Goal: Transaction & Acquisition: Purchase product/service

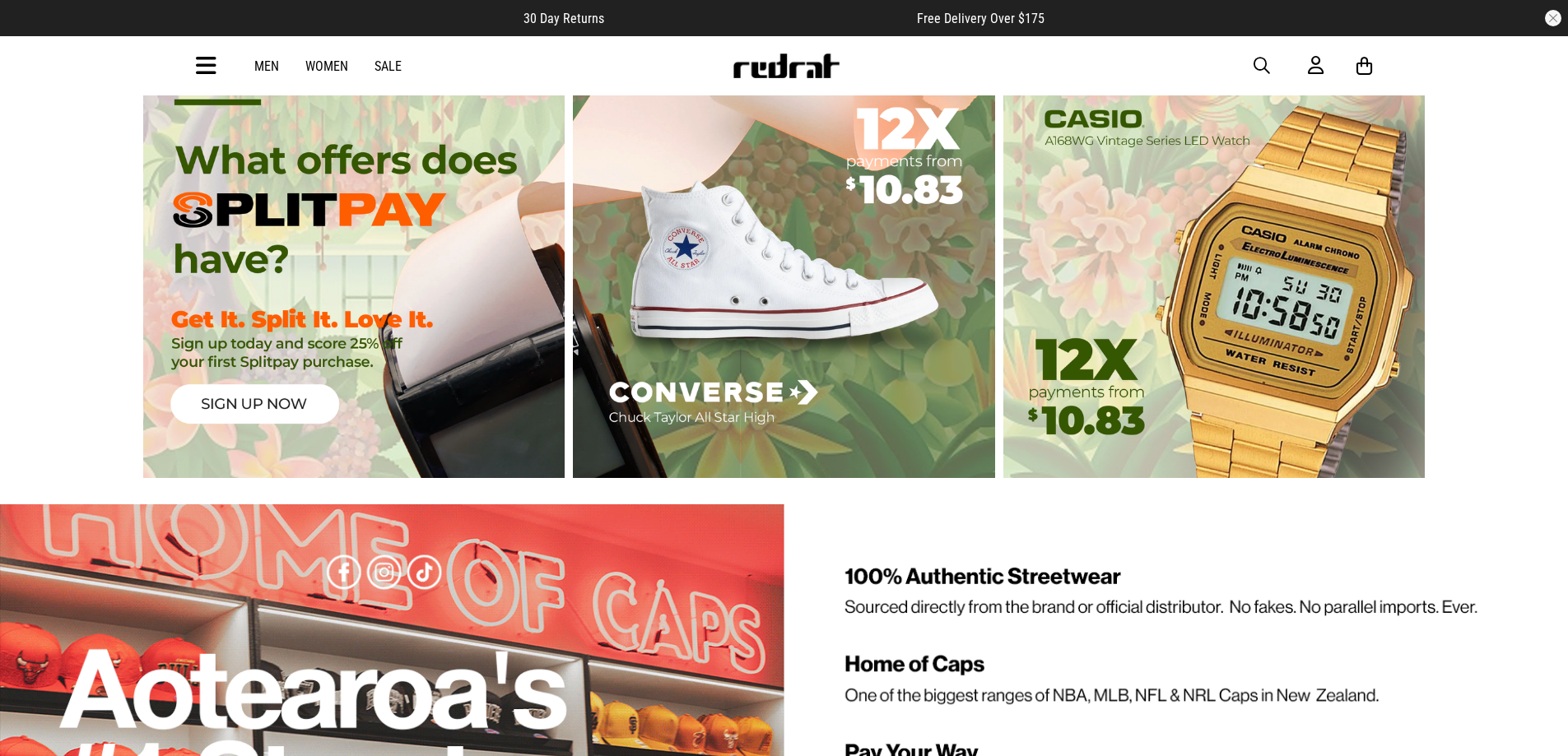
scroll to position [3624, 0]
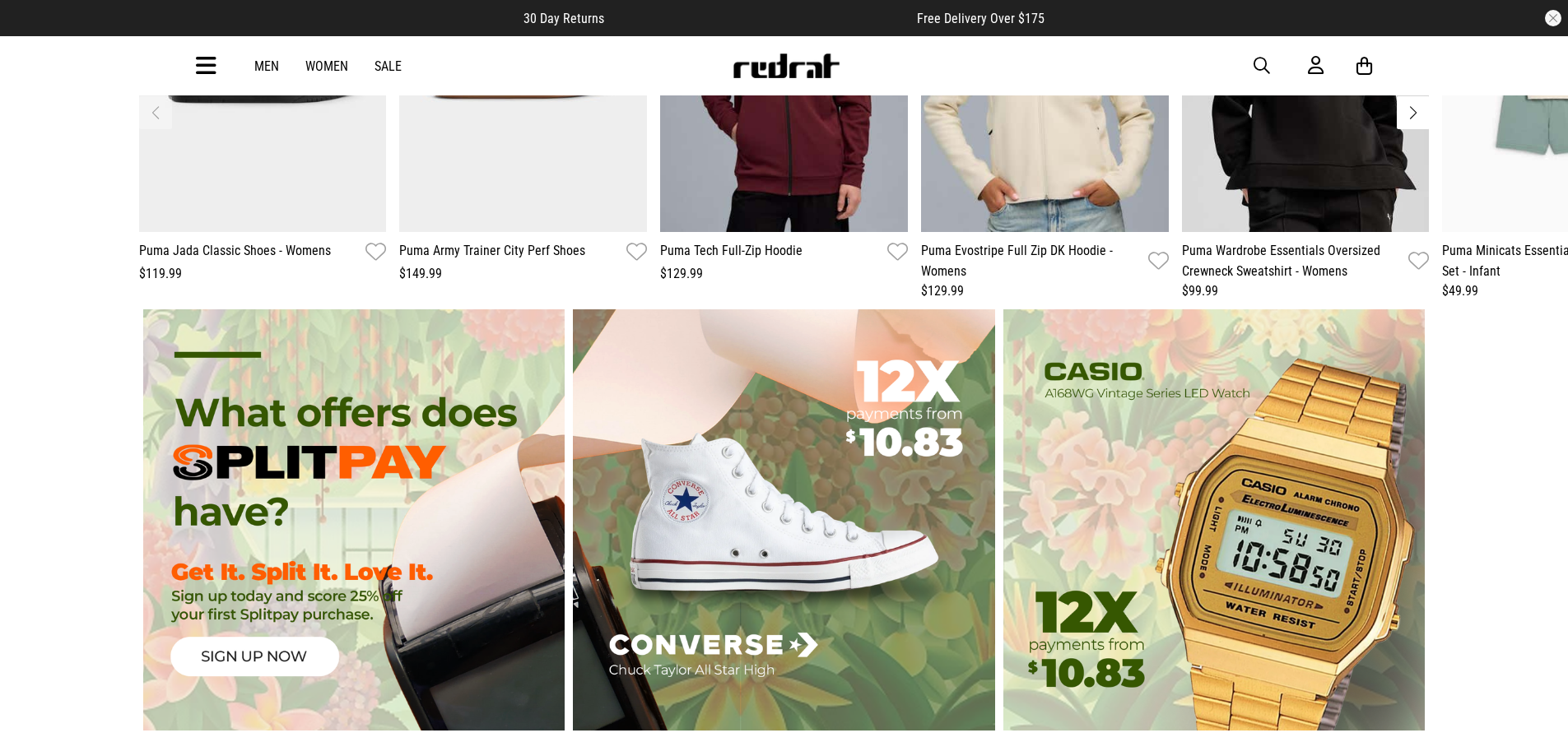
click at [194, 73] on div "Men Women Sale Sign in New Back Footwear Back Mens Back Womens Back Youth & Kid…" at bounding box center [785, 66] width 1202 height 59
click at [197, 64] on icon at bounding box center [207, 66] width 21 height 28
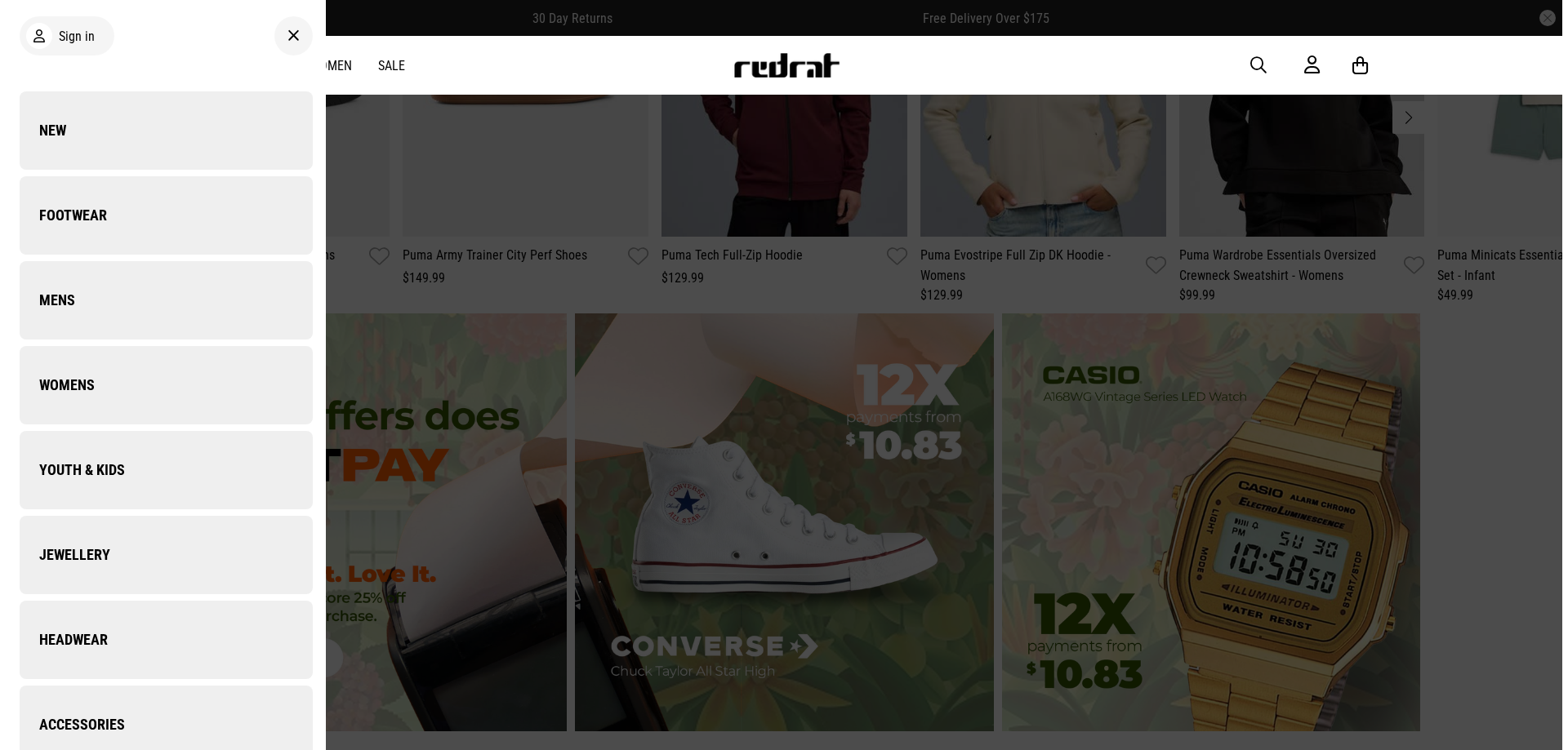
scroll to position [3602, 0]
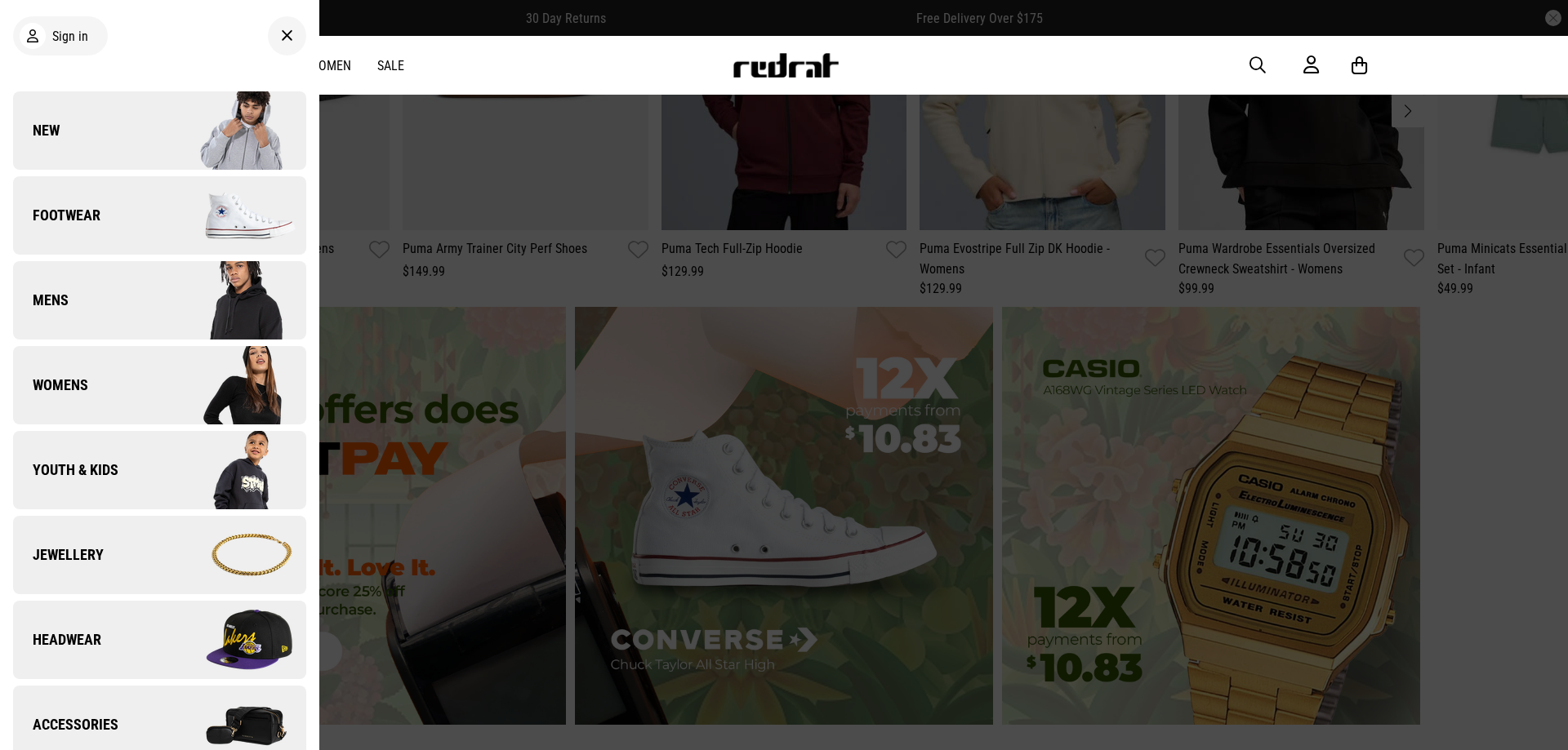
click at [91, 225] on span "Footwear" at bounding box center [57, 215] width 87 height 20
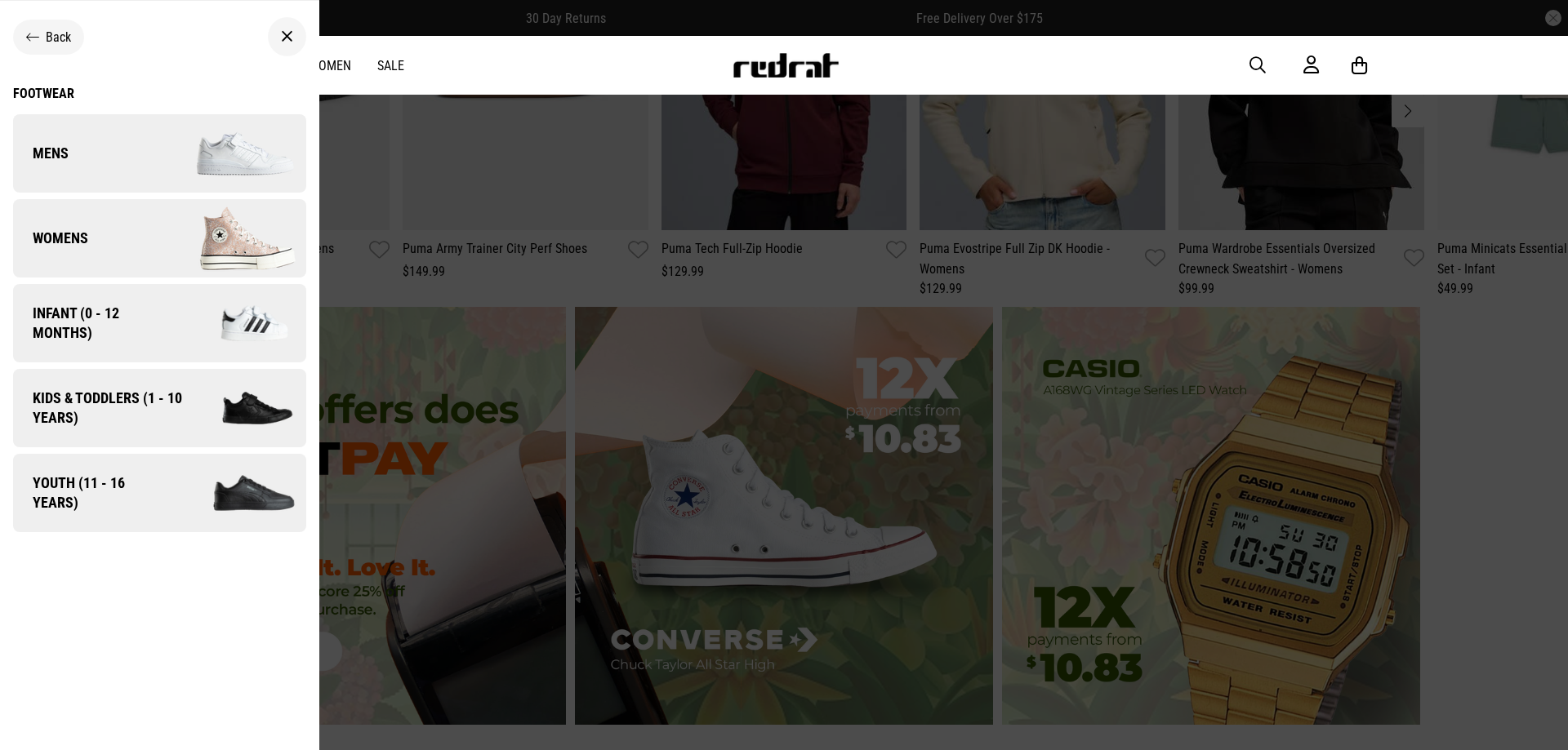
click at [57, 88] on div "Footwear" at bounding box center [160, 94] width 293 height 15
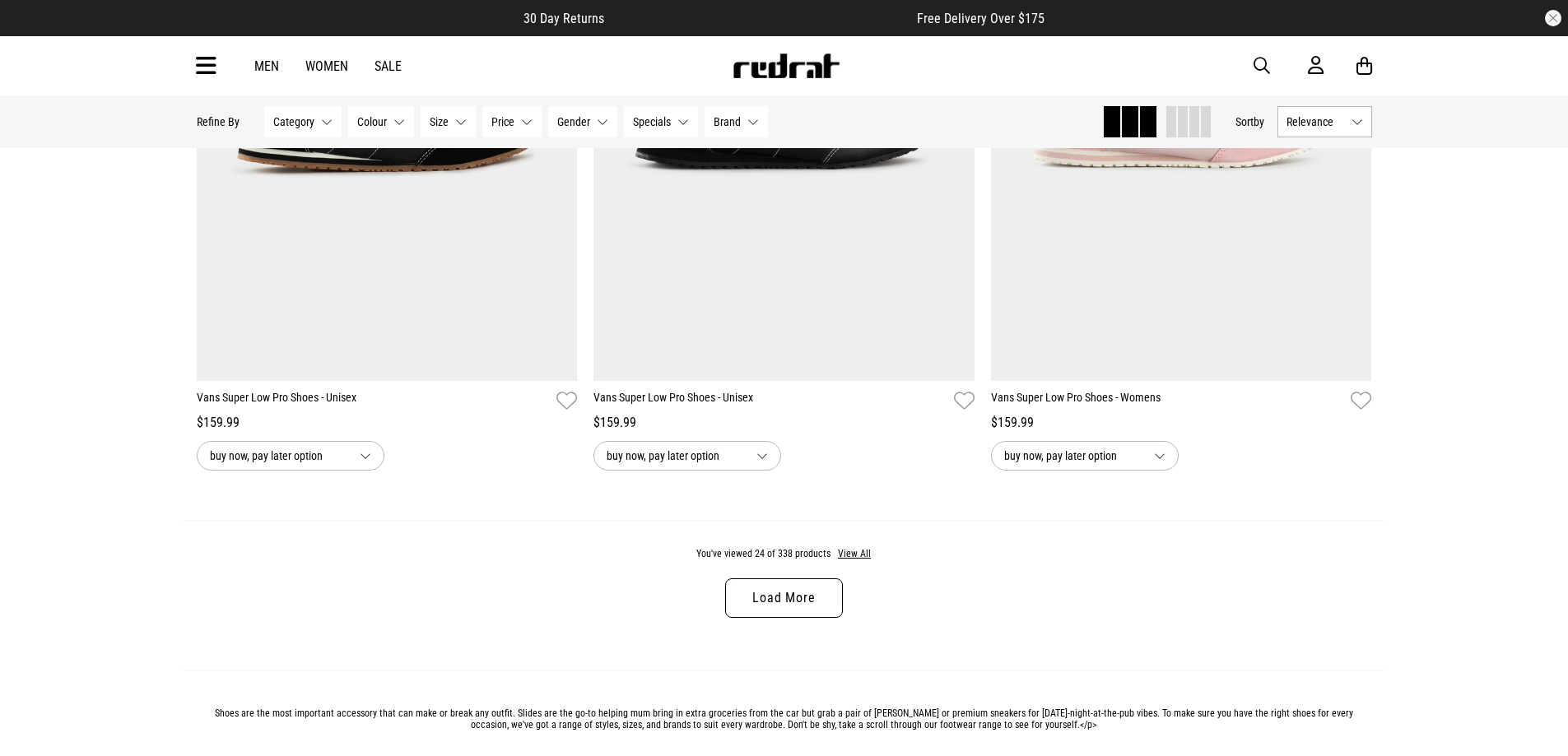
scroll to position [5183, 0]
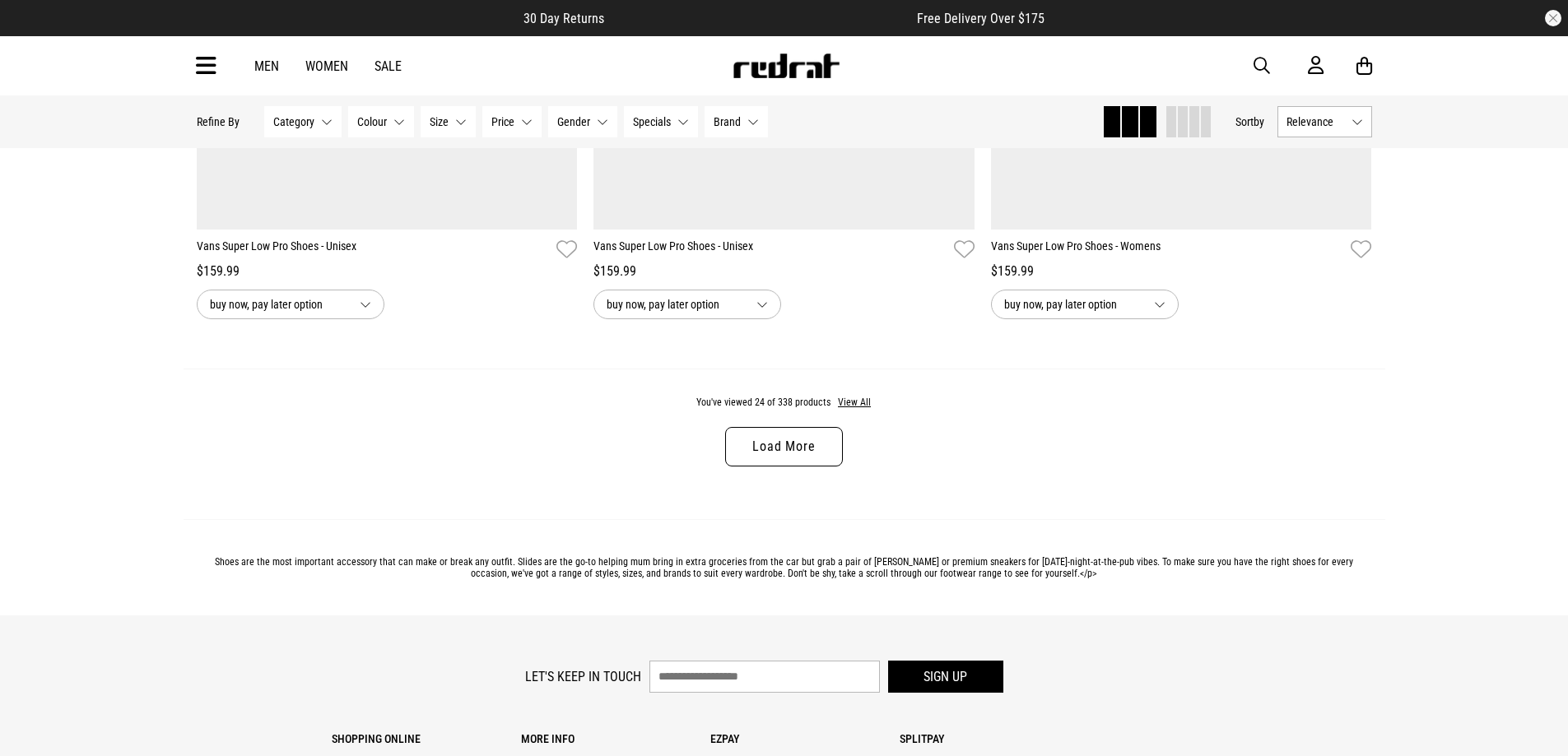
click at [754, 451] on link "Load More" at bounding box center [783, 446] width 117 height 39
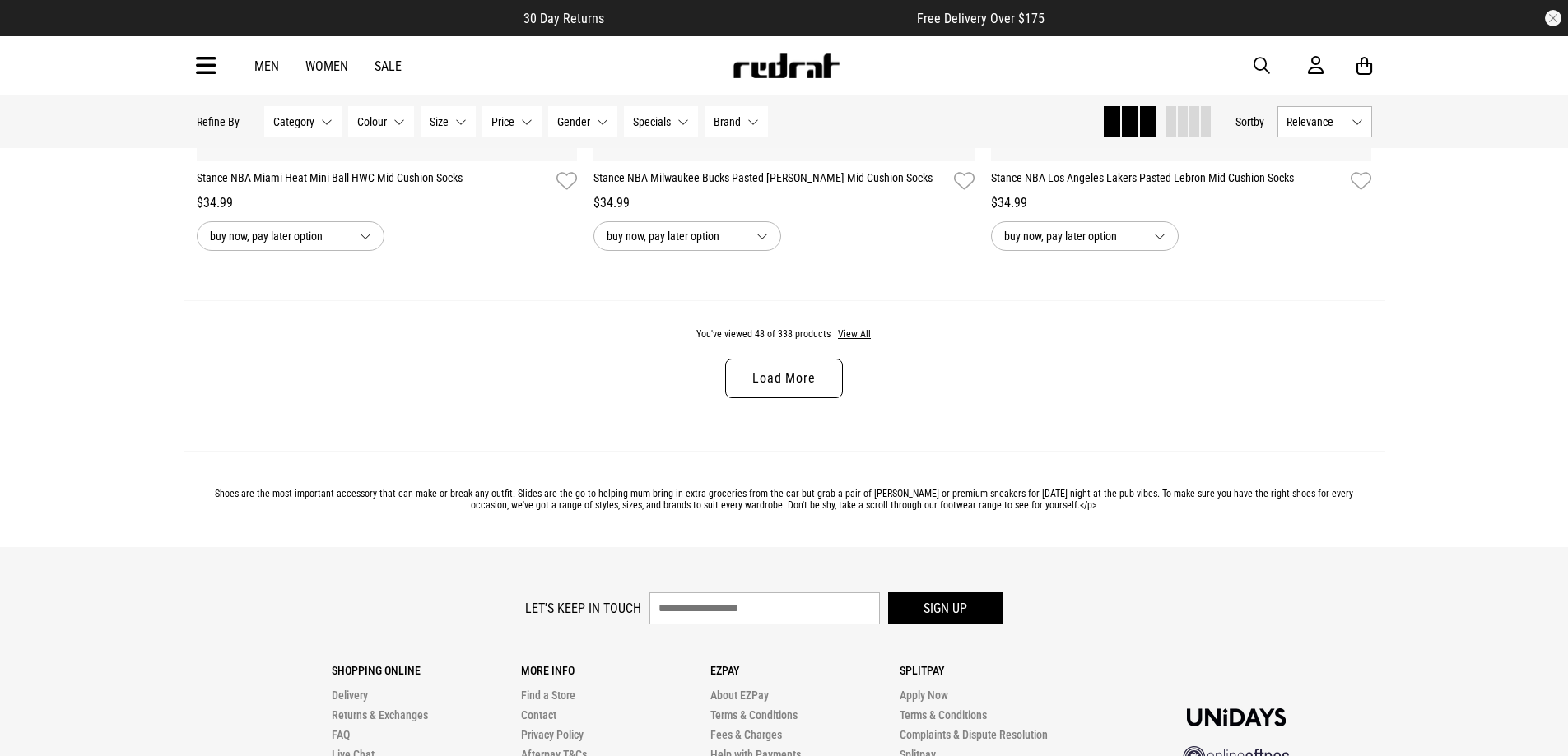
scroll to position [10344, 0]
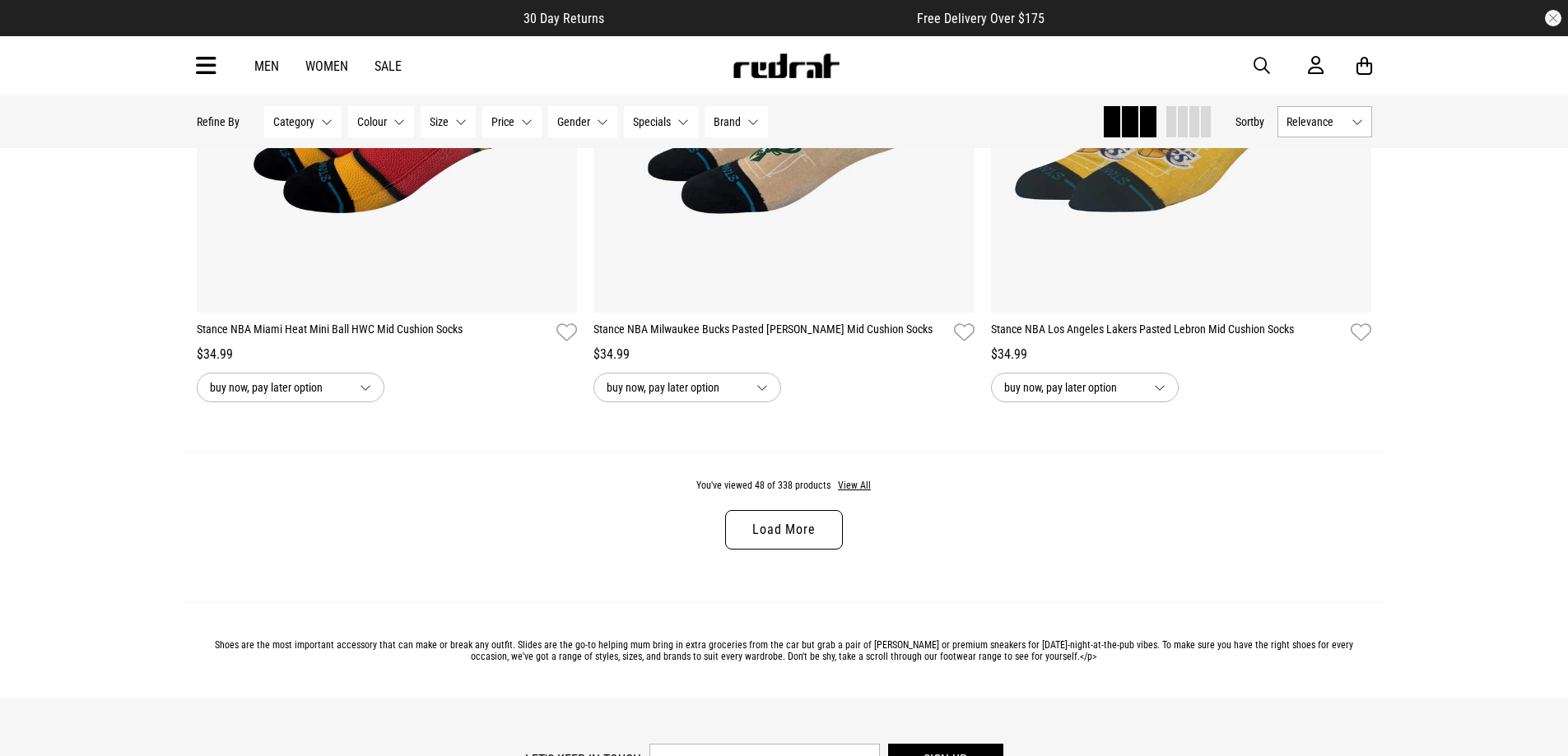
click at [769, 547] on link "Load More" at bounding box center [783, 529] width 117 height 39
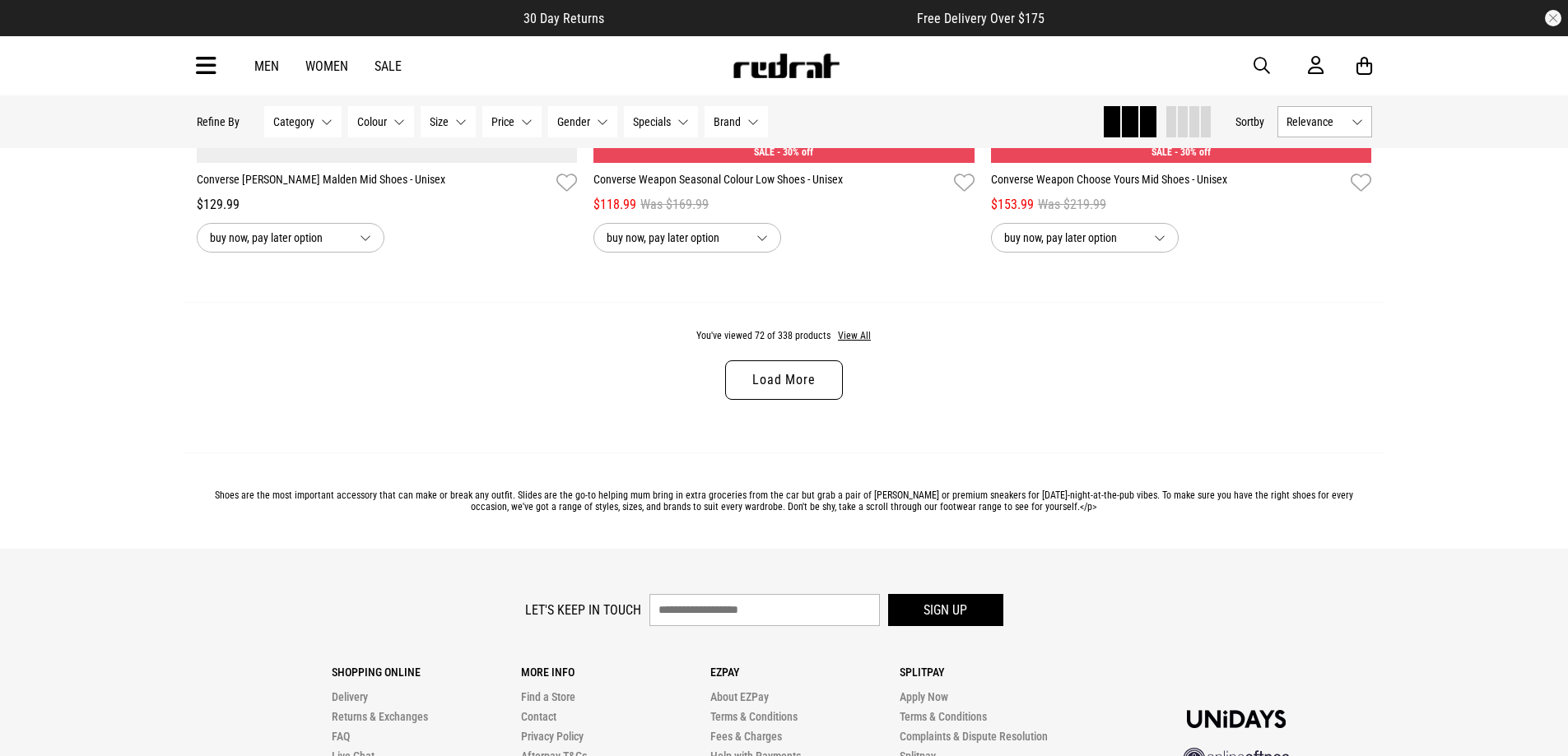
scroll to position [15774, 0]
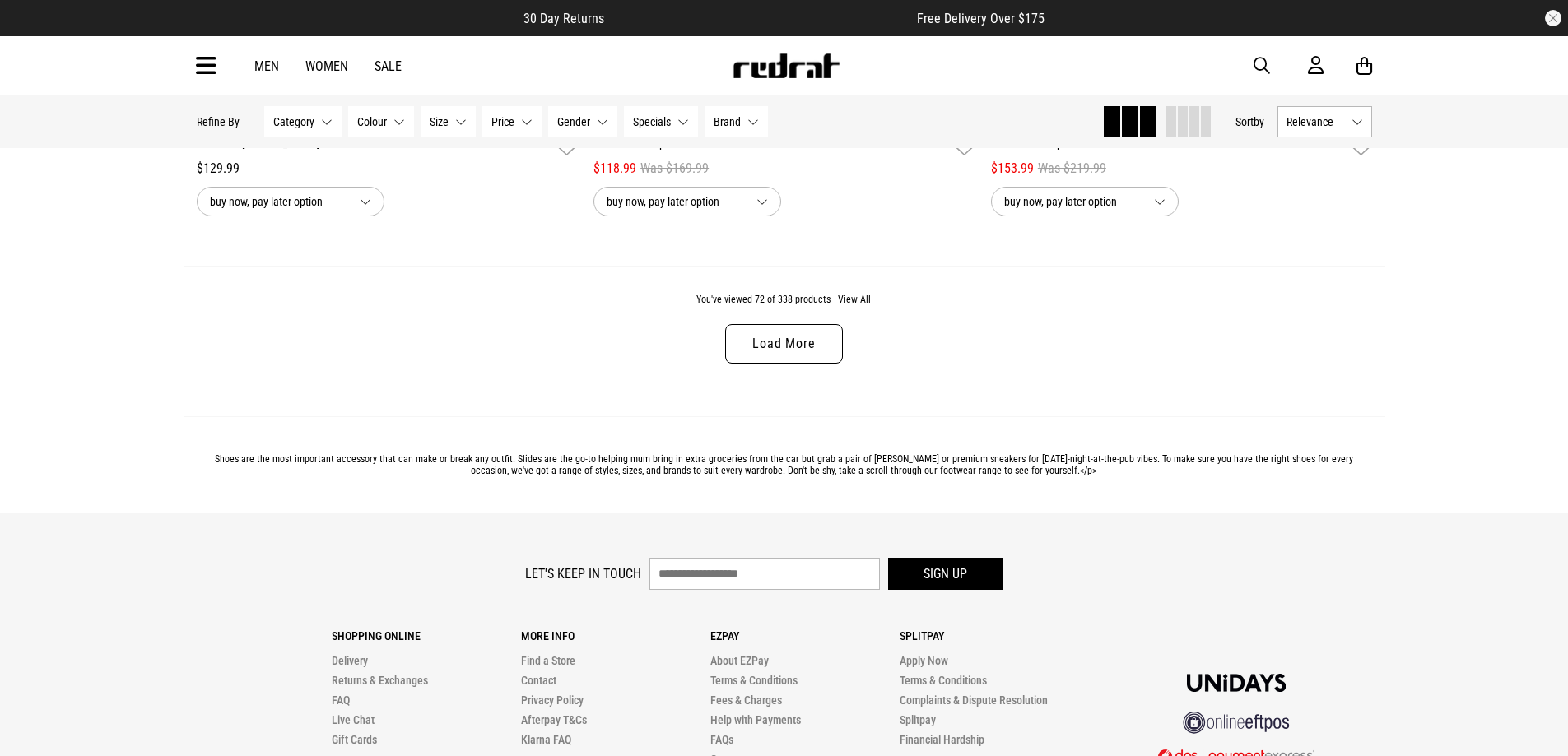
click at [754, 364] on link "Load More" at bounding box center [783, 343] width 117 height 39
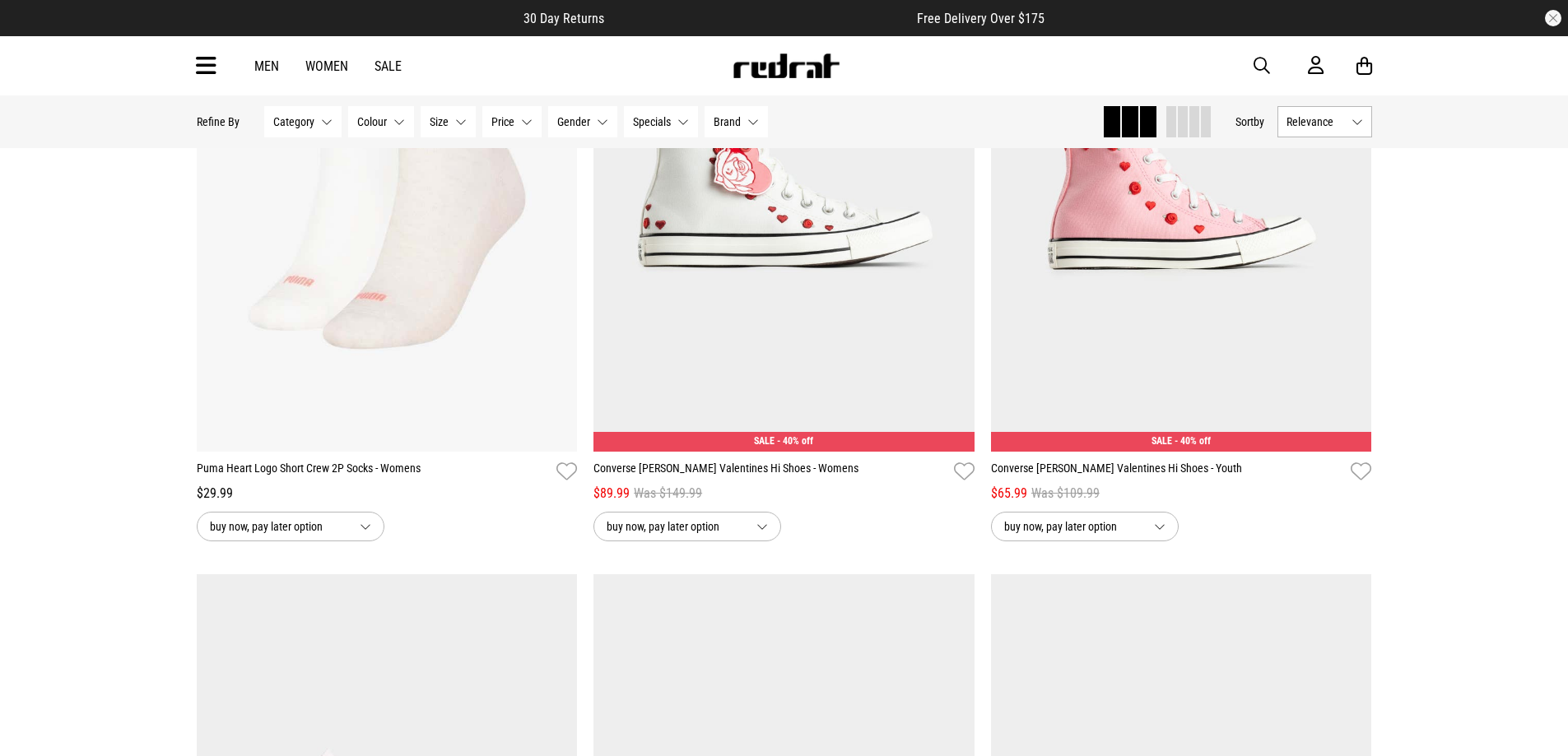
scroll to position [17419, 0]
